Goal: Transaction & Acquisition: Purchase product/service

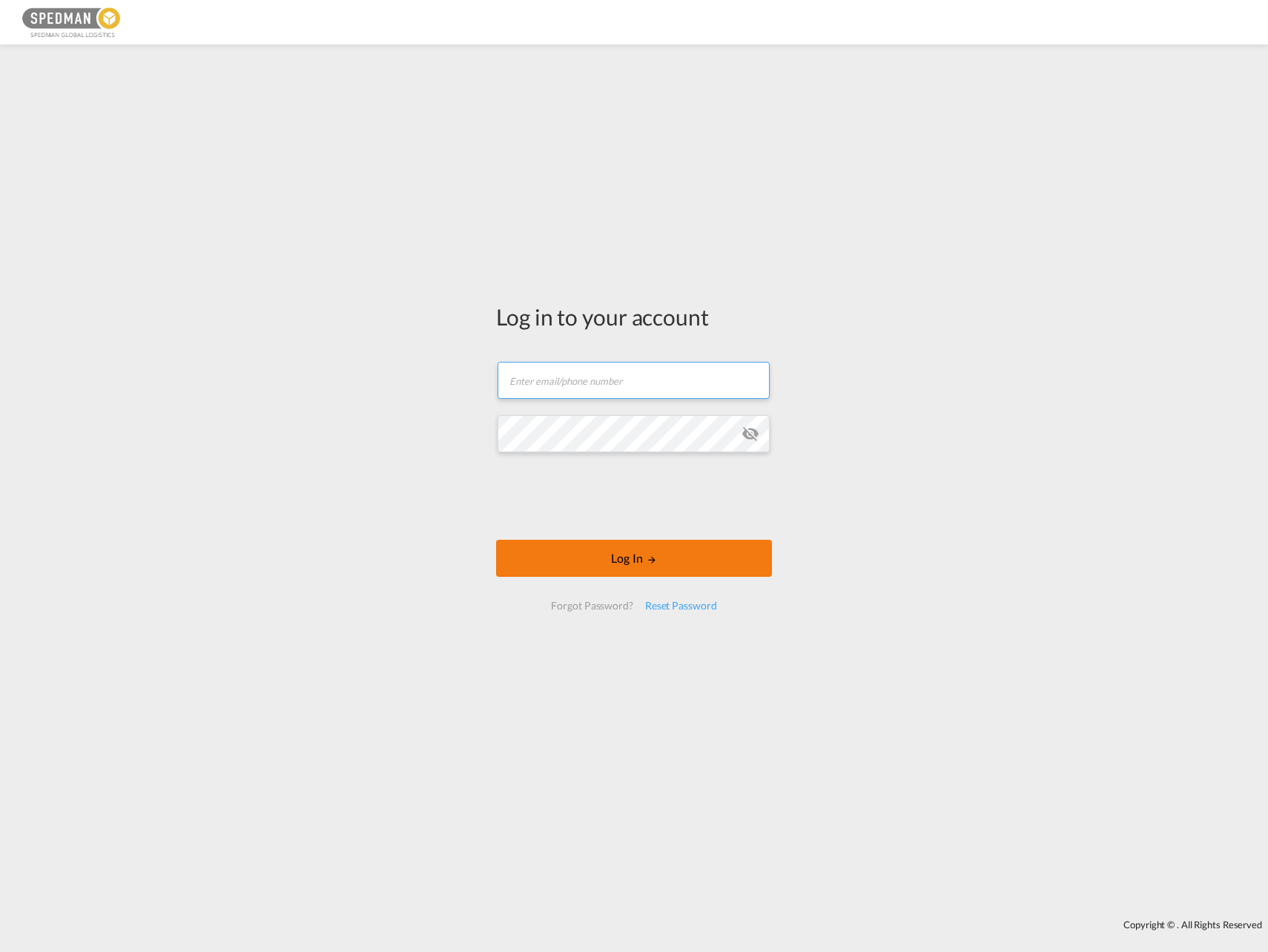
type input "[EMAIL_ADDRESS][DOMAIN_NAME]"
click at [654, 567] on button "Log In" at bounding box center [634, 558] width 276 height 37
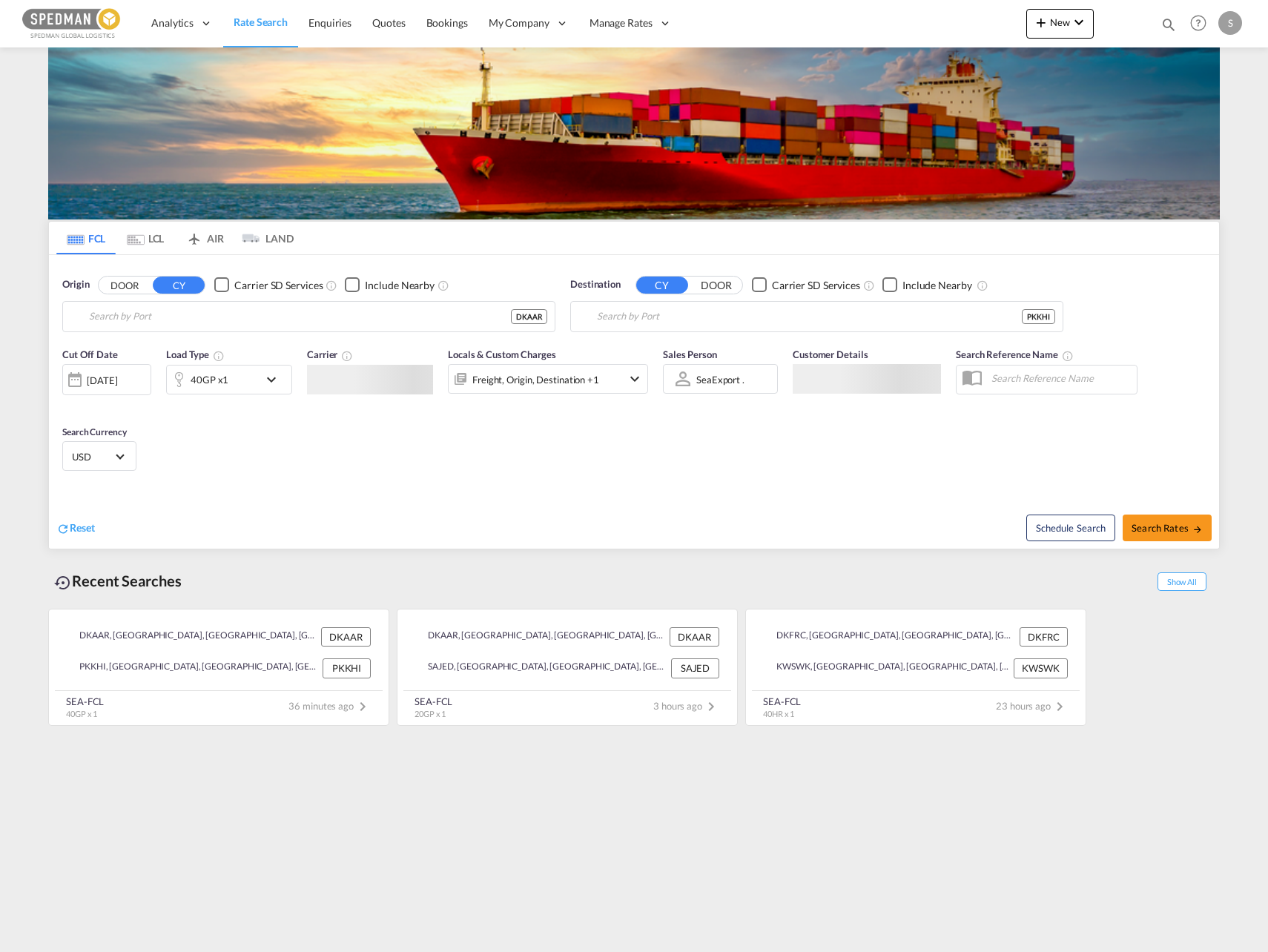
type input "[GEOGRAPHIC_DATA], [GEOGRAPHIC_DATA]"
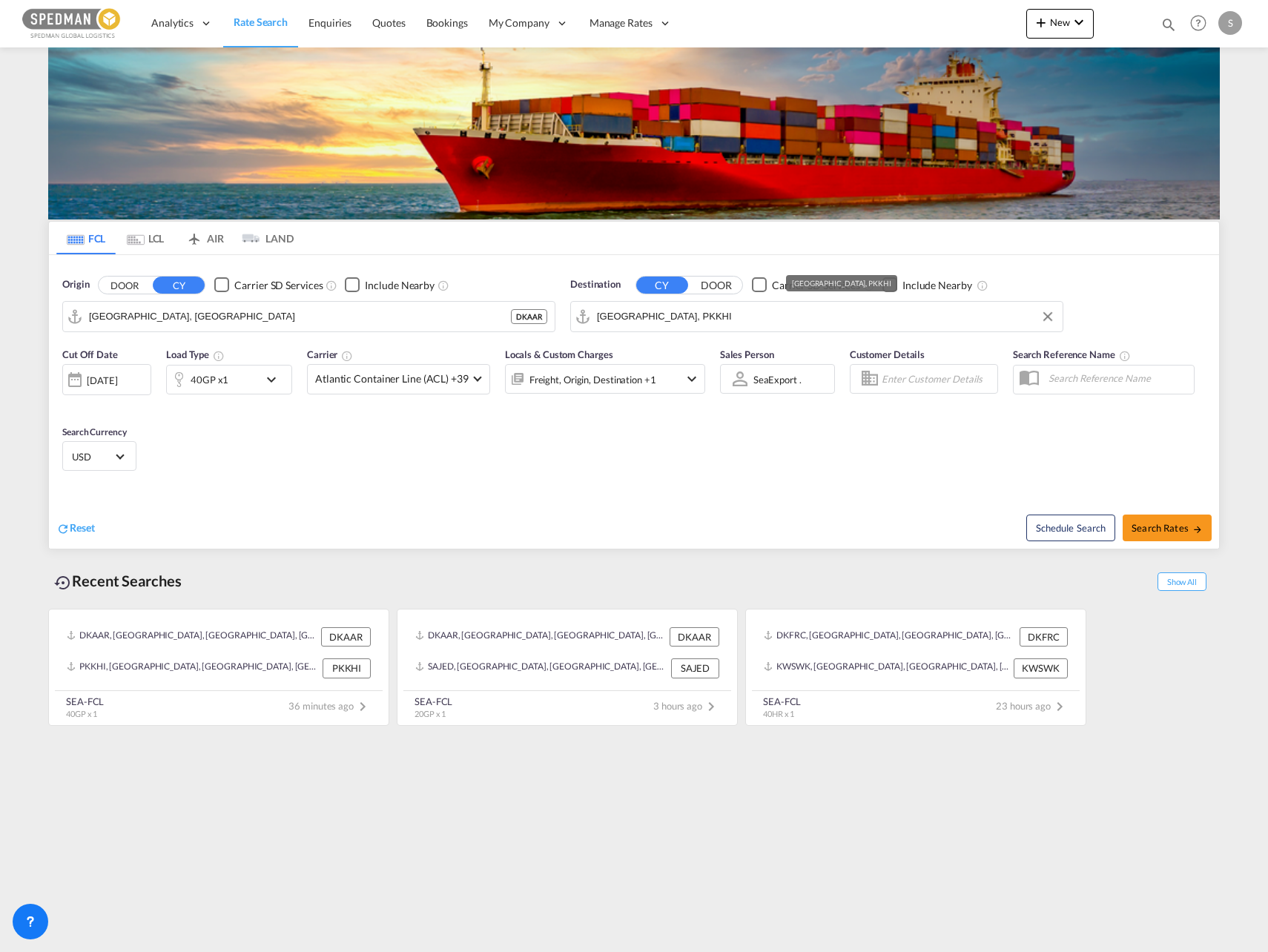
drag, startPoint x: 665, startPoint y: 325, endPoint x: 421, endPoint y: 310, distance: 244.5
click at [421, 310] on div "Origin DOOR CY Carrier SD Services Include Nearby [GEOGRAPHIC_DATA], DKAAR DKAA…" at bounding box center [634, 297] width 1170 height 85
drag, startPoint x: 682, startPoint y: 319, endPoint x: 492, endPoint y: 304, distance: 190.6
click at [489, 312] on div "Origin DOOR CY Carrier SD Services Include Nearby [GEOGRAPHIC_DATA], DKAAR DKAA…" at bounding box center [634, 297] width 1170 height 85
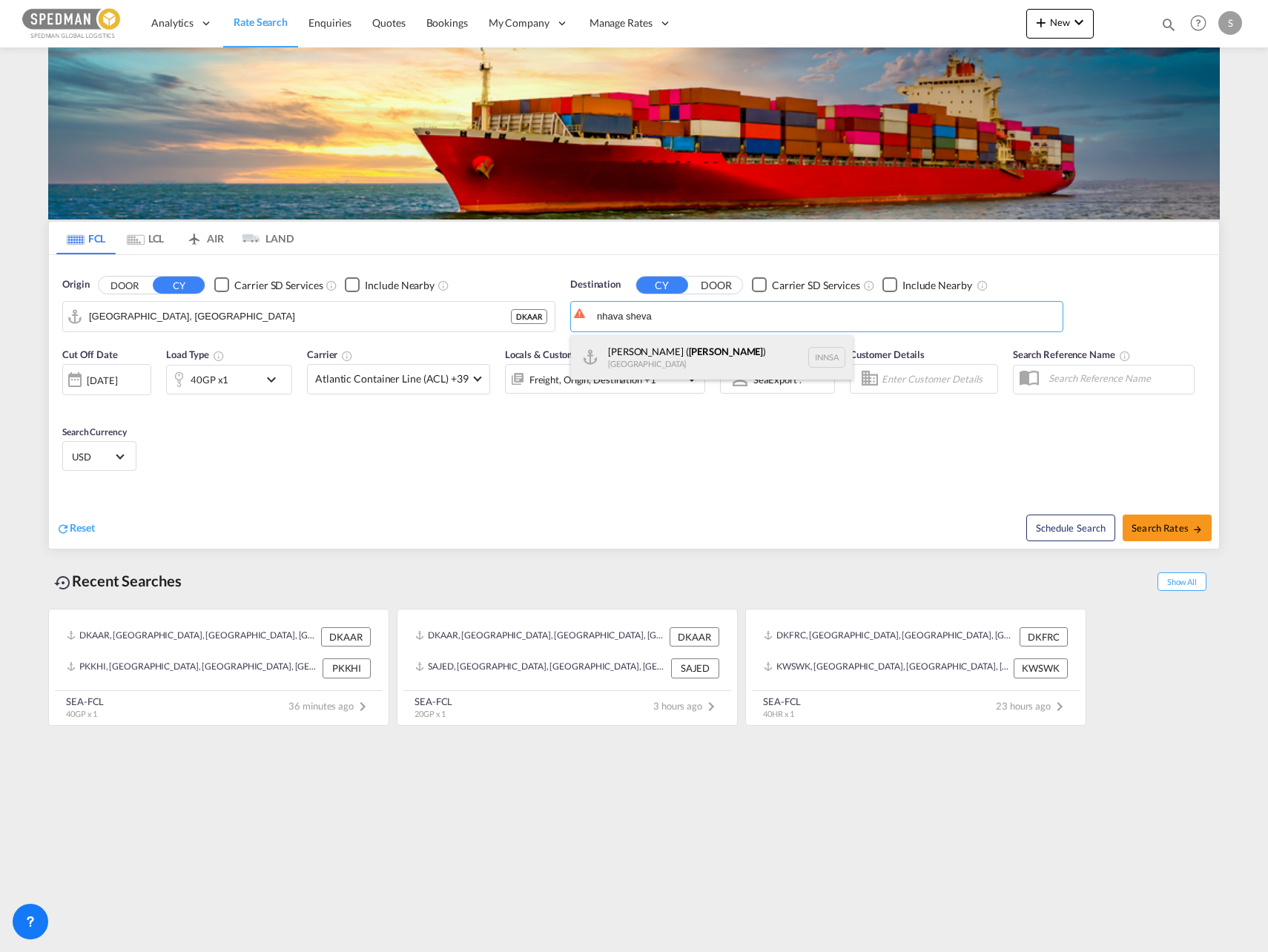
click at [648, 350] on div "[PERSON_NAME] ( [GEOGRAPHIC_DATA] ) [GEOGRAPHIC_DATA] [GEOGRAPHIC_DATA]" at bounding box center [711, 357] width 282 height 44
type input "[PERSON_NAME] ([PERSON_NAME]), [GEOGRAPHIC_DATA]"
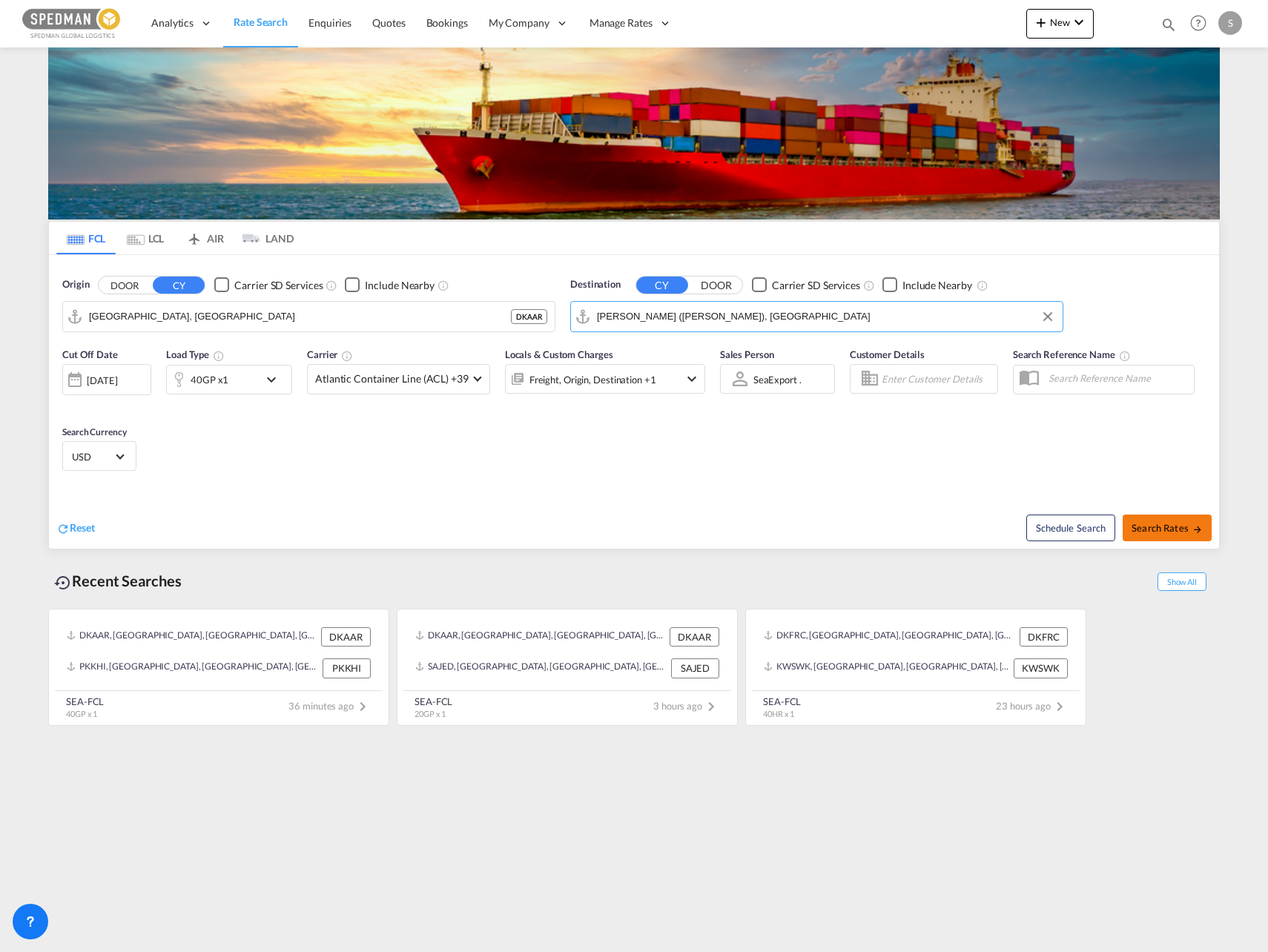
click at [1140, 522] on span "Search Rates" at bounding box center [1167, 527] width 71 height 12
type input "DKAAR to INNSA / [DATE]"
